Goal: Task Accomplishment & Management: Complete application form

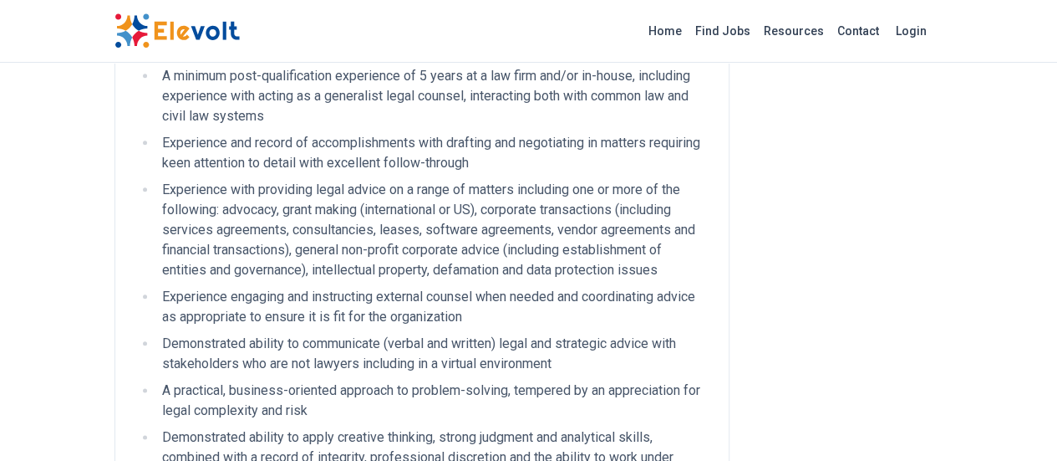
scroll to position [920, 0]
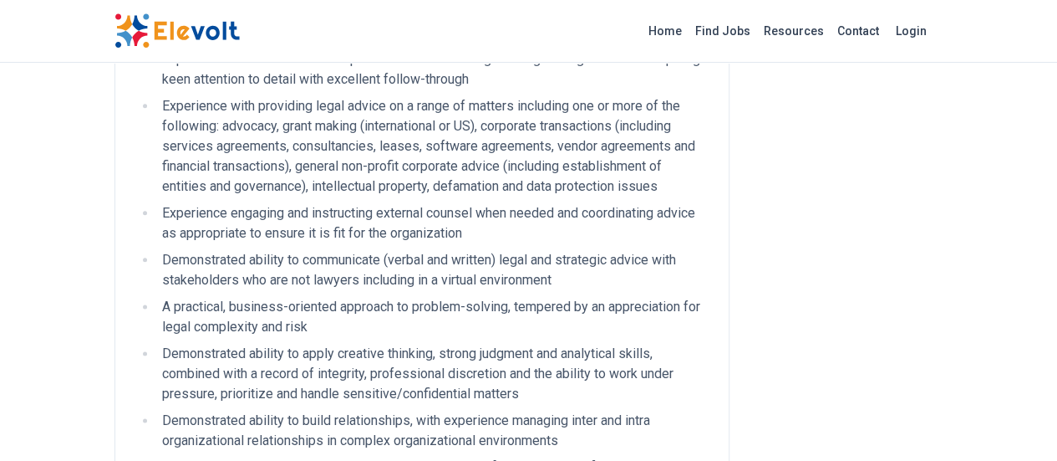
drag, startPoint x: 397, startPoint y: 349, endPoint x: 600, endPoint y: 354, distance: 203.2
click at [600, 457] on p "Interested and qualified? Go to Open Society Foundations on [DOMAIN_NAME] to ap…" at bounding box center [421, 467] width 573 height 20
copy p "[DOMAIN_NAME]"
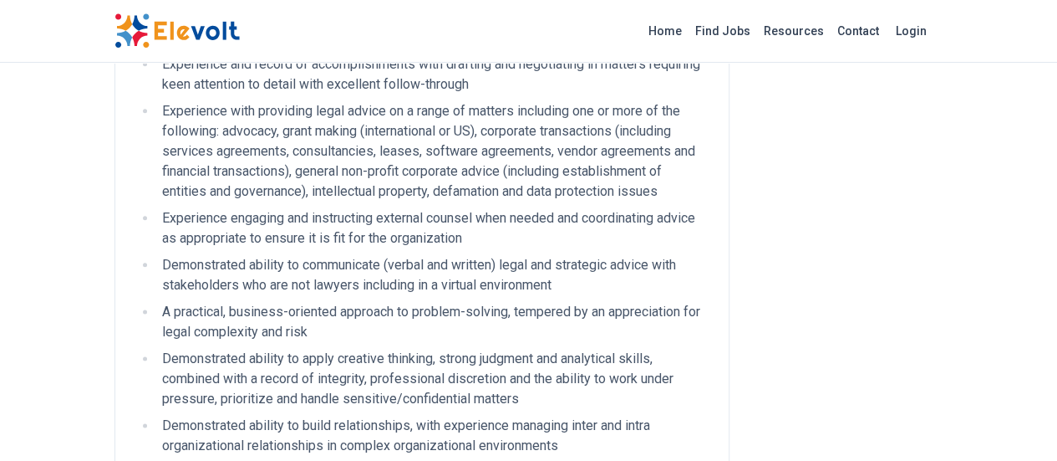
scroll to position [1003, 0]
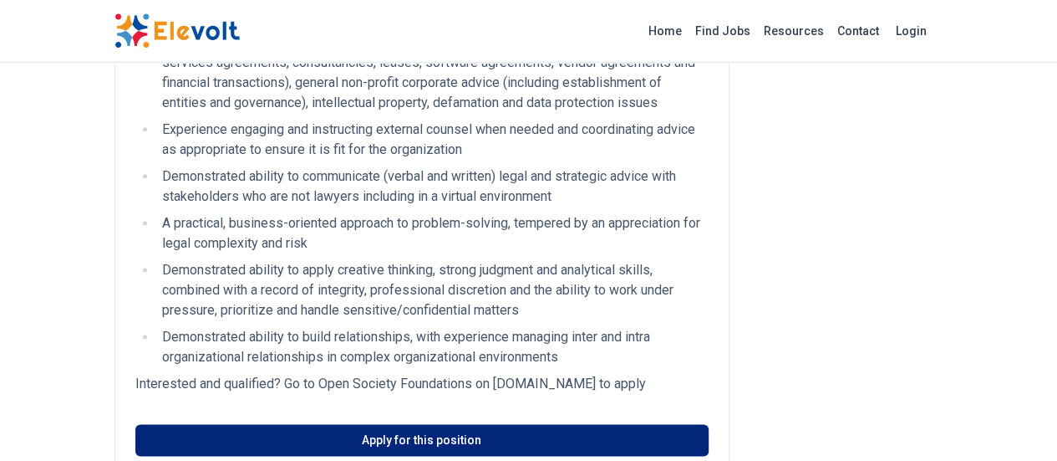
click at [363, 424] on link "Apply for this position" at bounding box center [421, 440] width 573 height 32
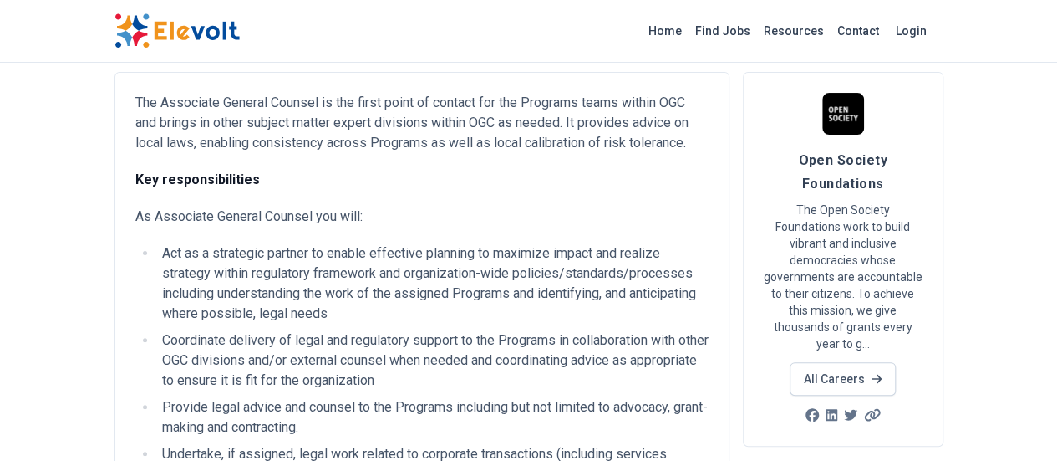
scroll to position [0, 0]
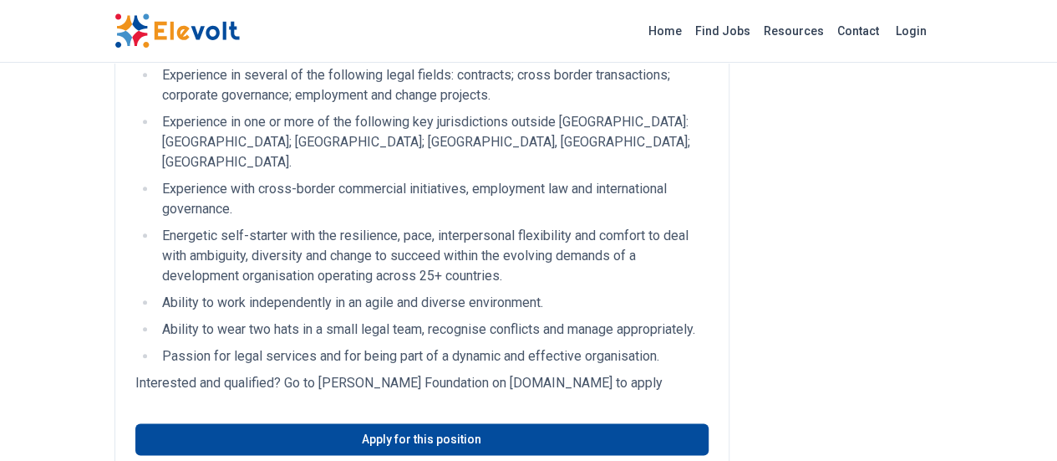
scroll to position [836, 0]
